Goal: Navigation & Orientation: Find specific page/section

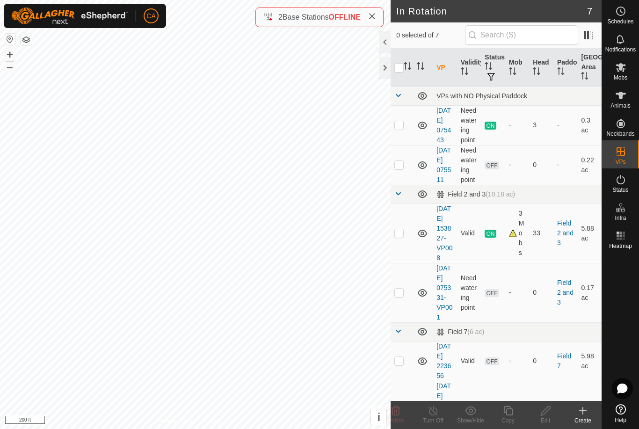
click at [383, 74] on div at bounding box center [385, 68] width 11 height 22
click at [581, 0] on header "In Rotation 7" at bounding box center [496, 11] width 211 height 22
